Goal: Information Seeking & Learning: Learn about a topic

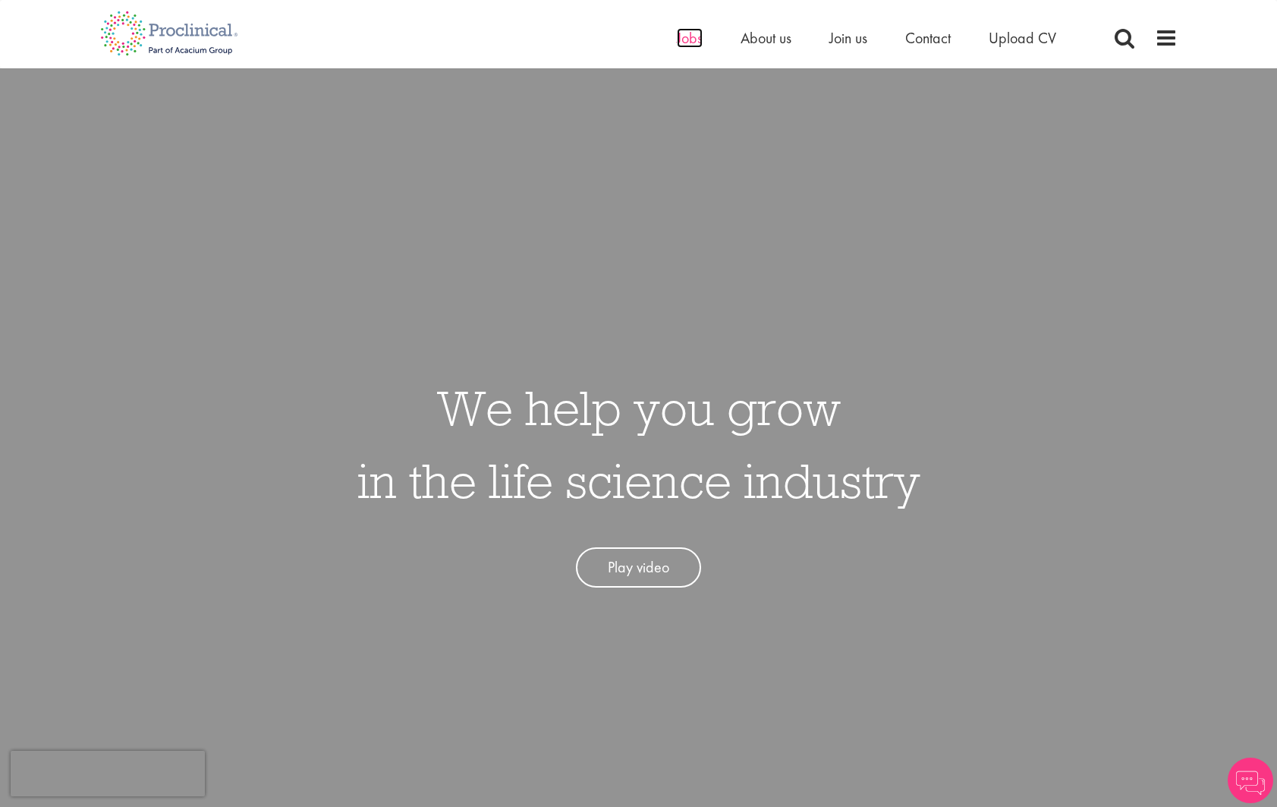
click at [685, 38] on span "Jobs" at bounding box center [690, 38] width 26 height 20
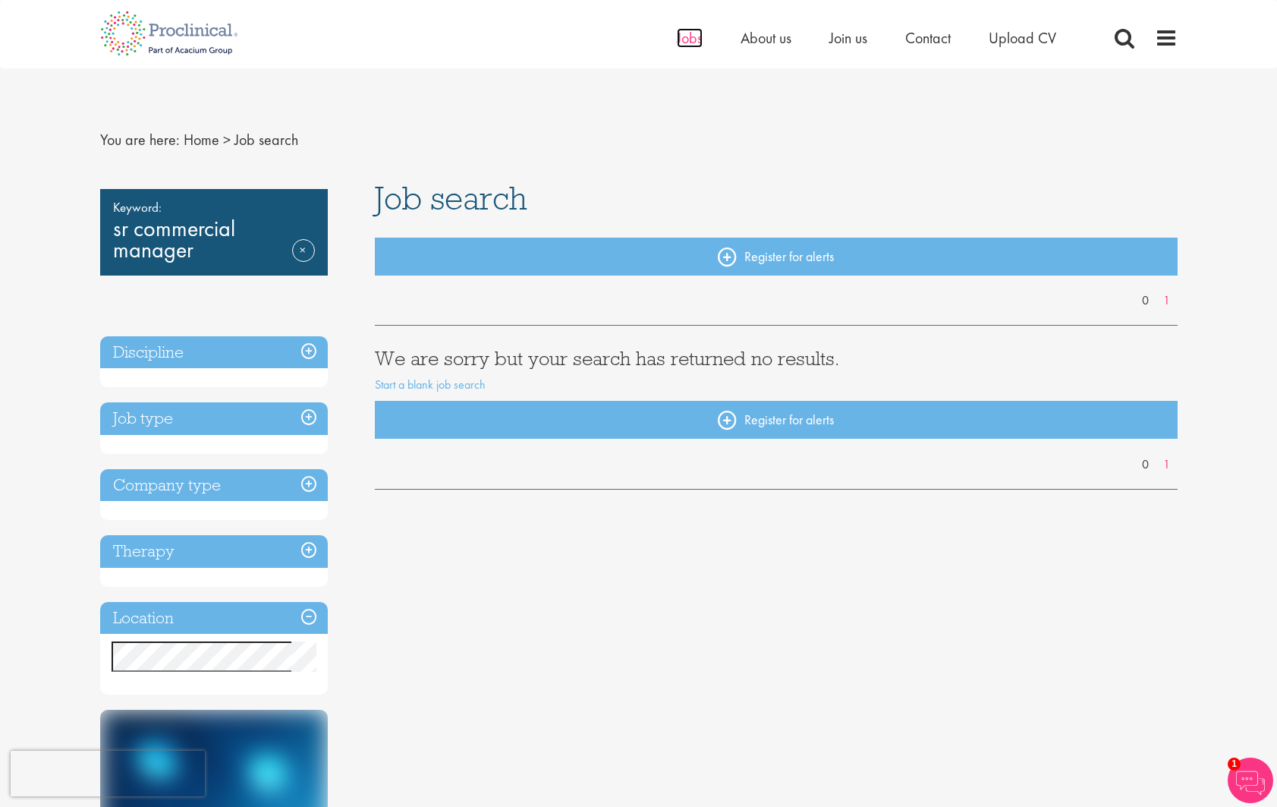
click at [692, 34] on span "Jobs" at bounding box center [690, 38] width 26 height 20
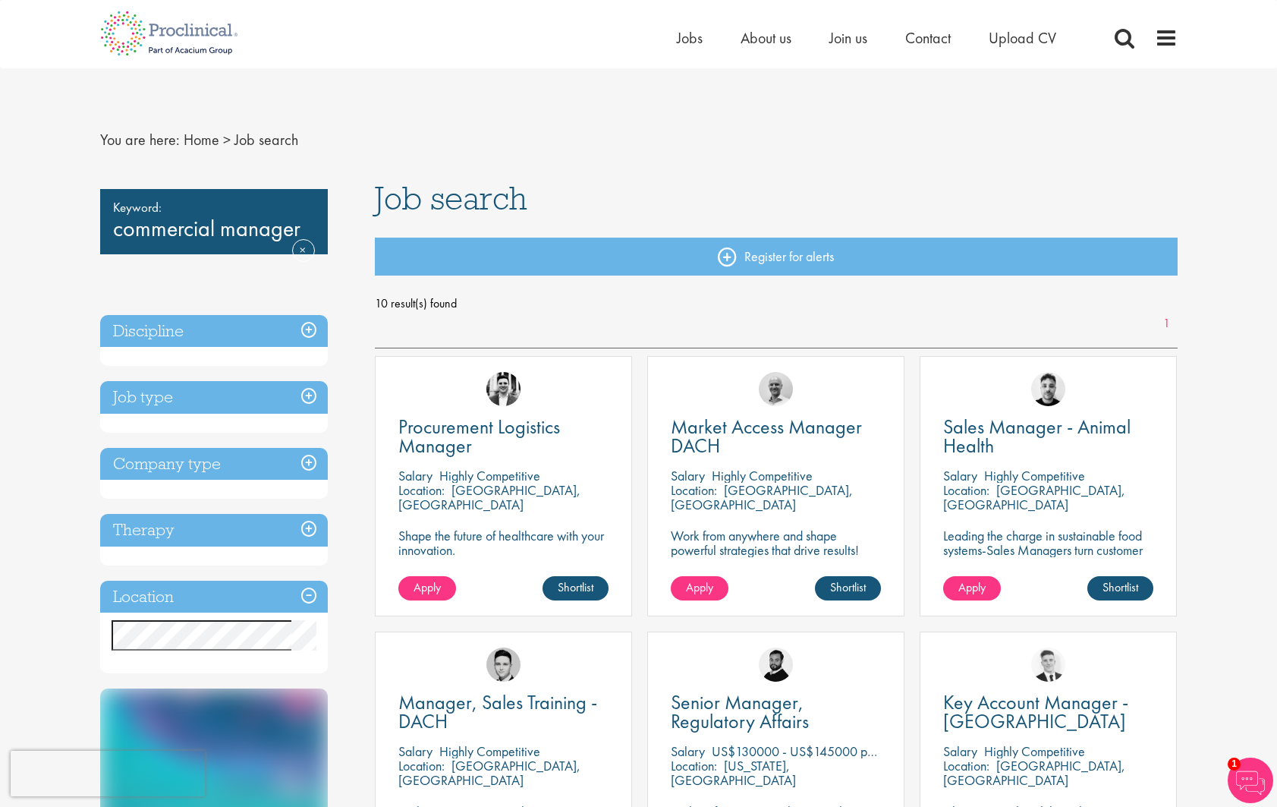
scroll to position [-2, 0]
click at [1122, 37] on span at bounding box center [1124, 38] width 23 height 23
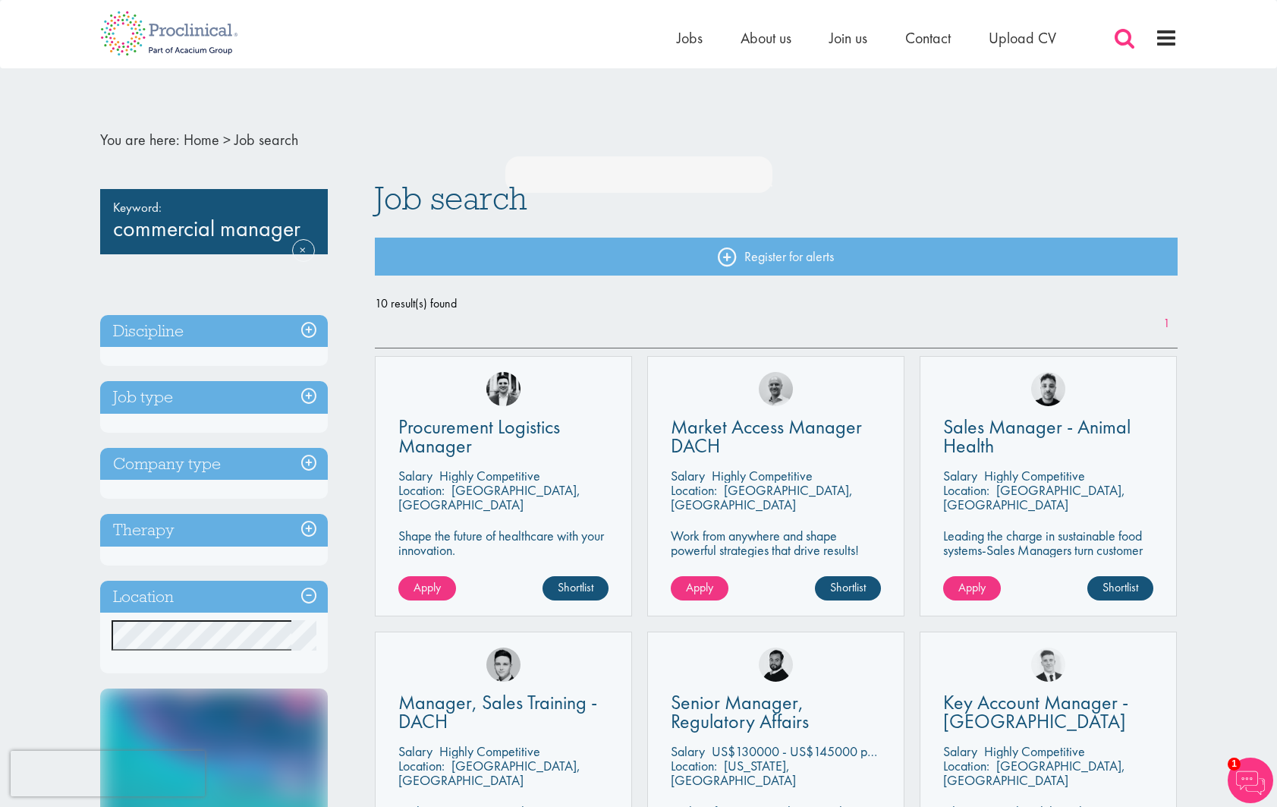
scroll to position [0, 0]
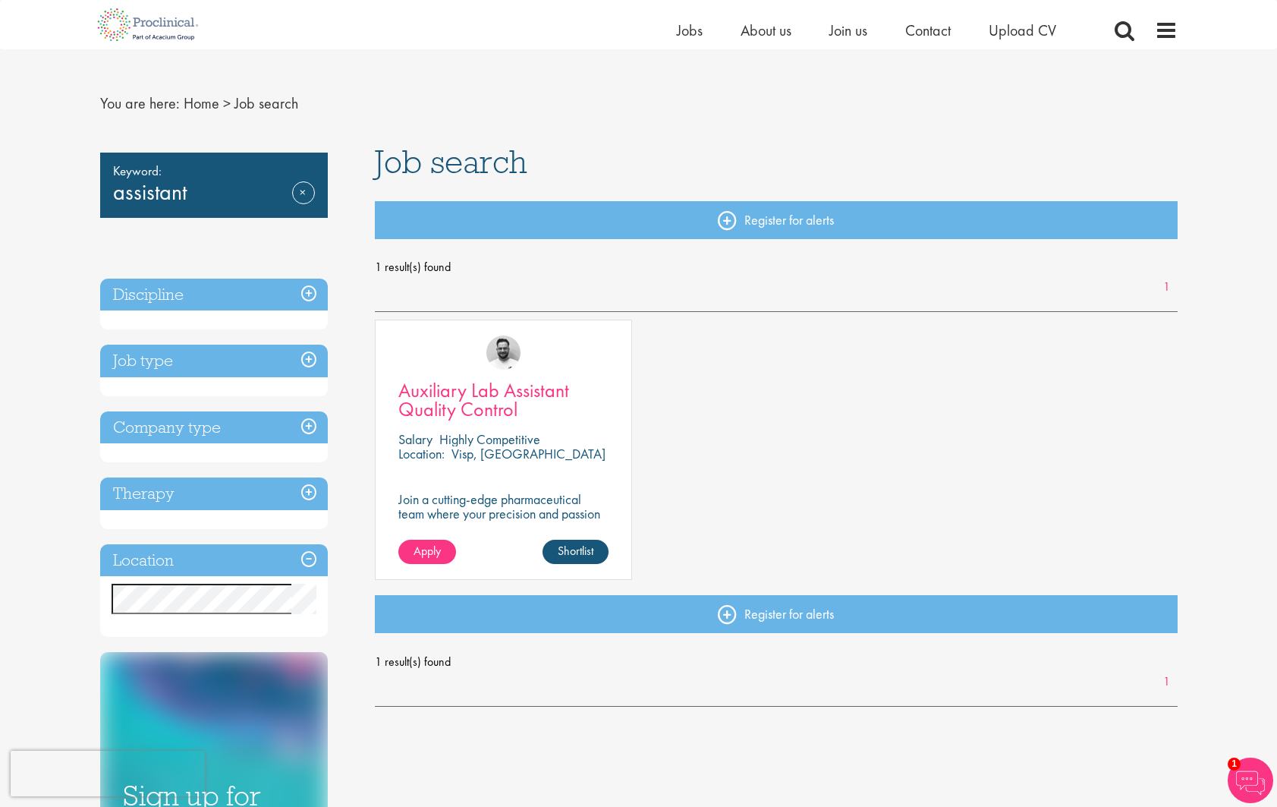
scroll to position [19, 0]
